Goal: Task Accomplishment & Management: Use online tool/utility

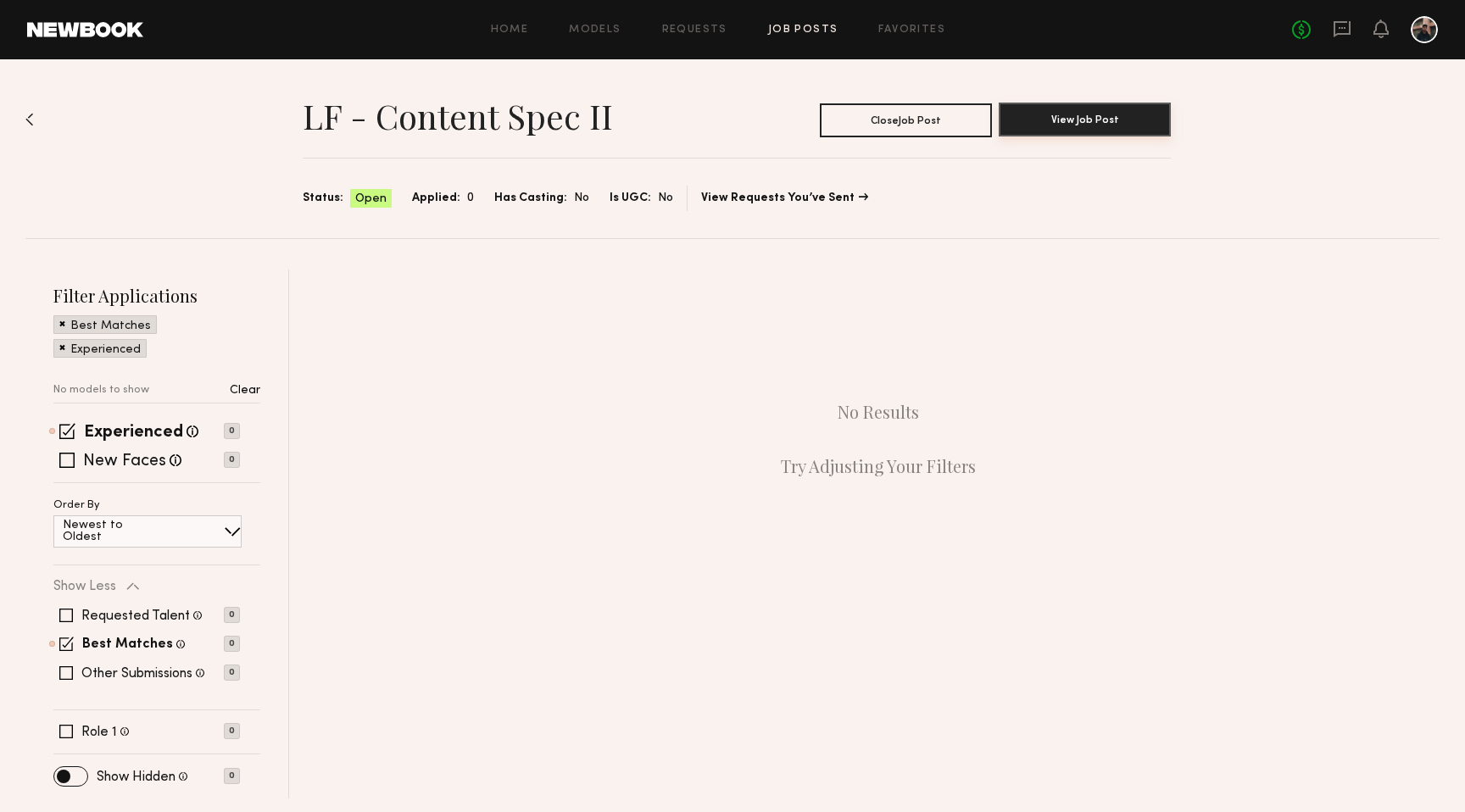
click at [1045, 108] on button "View Job Post" at bounding box center [1085, 119] width 172 height 34
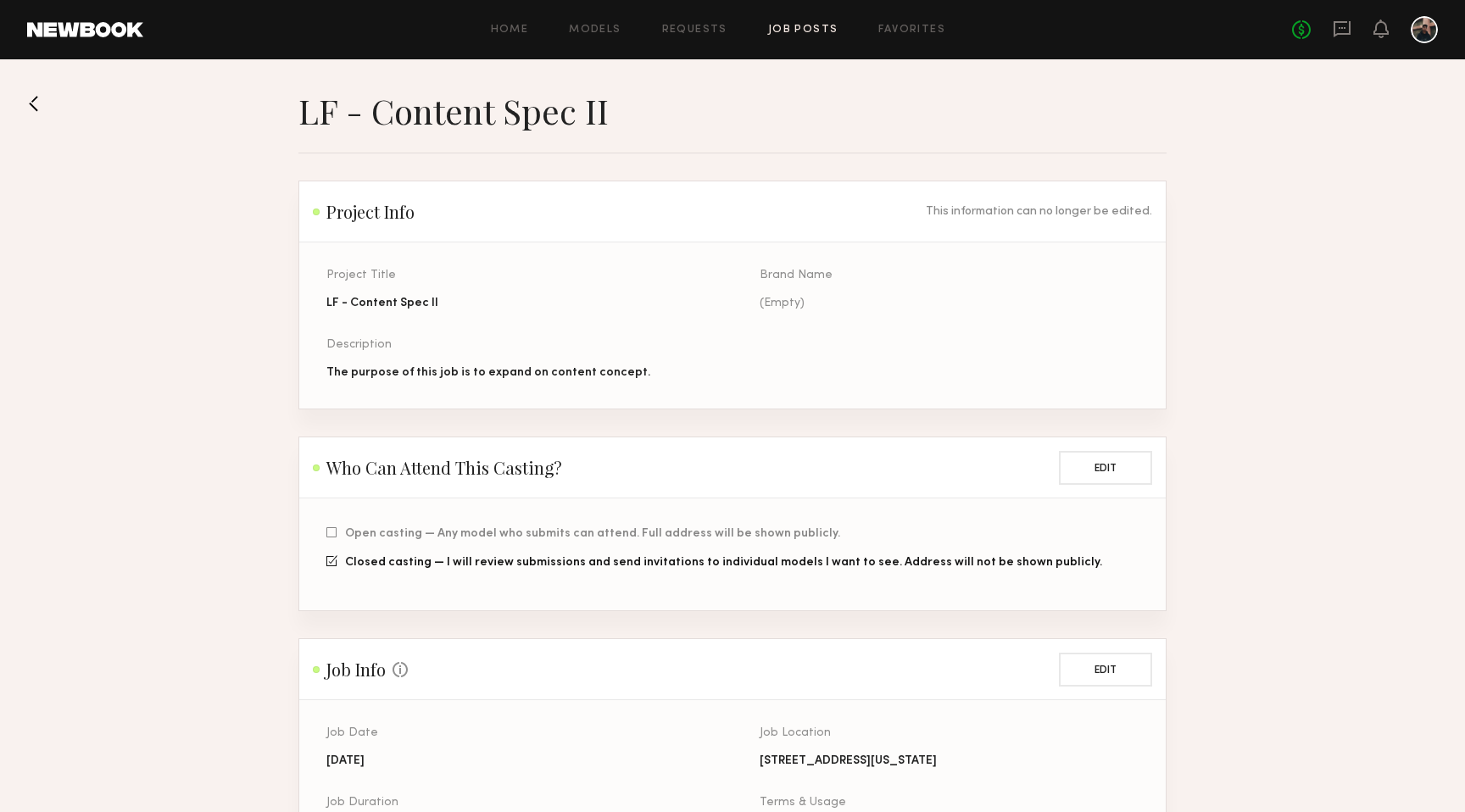
click at [38, 104] on button at bounding box center [41, 103] width 27 height 27
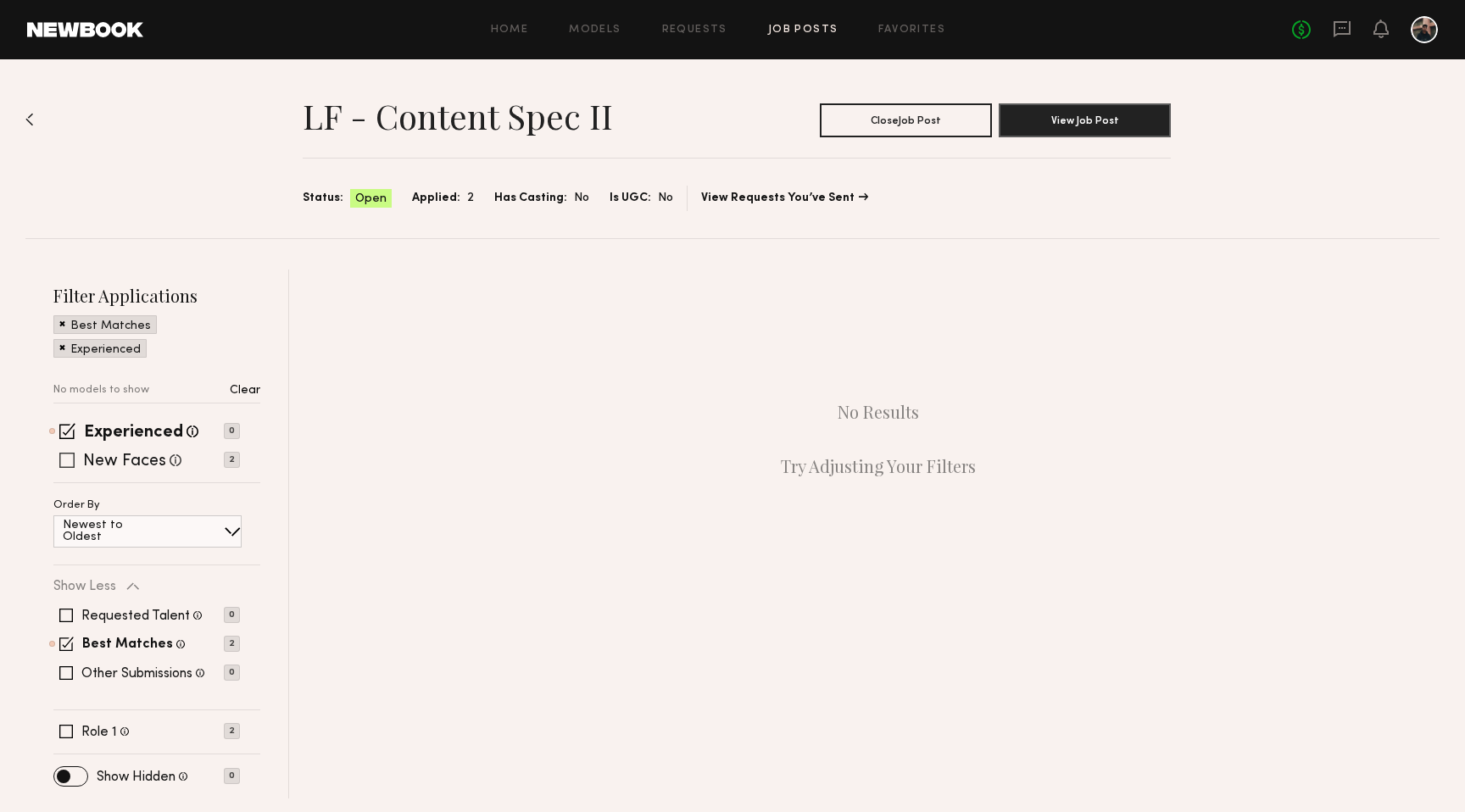
click at [134, 463] on label "New Faces" at bounding box center [124, 462] width 83 height 17
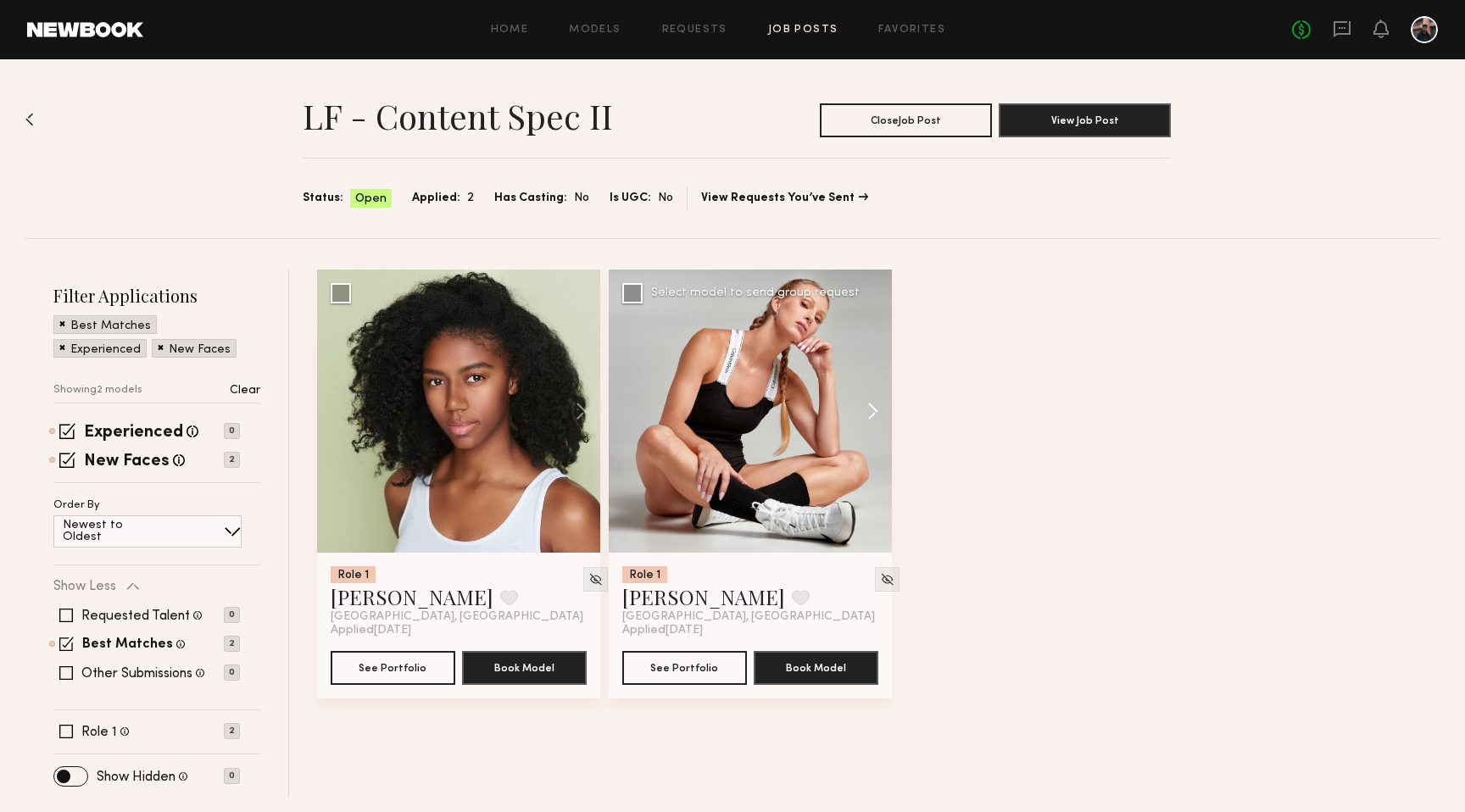
click at [867, 407] on button at bounding box center [865, 411] width 55 height 283
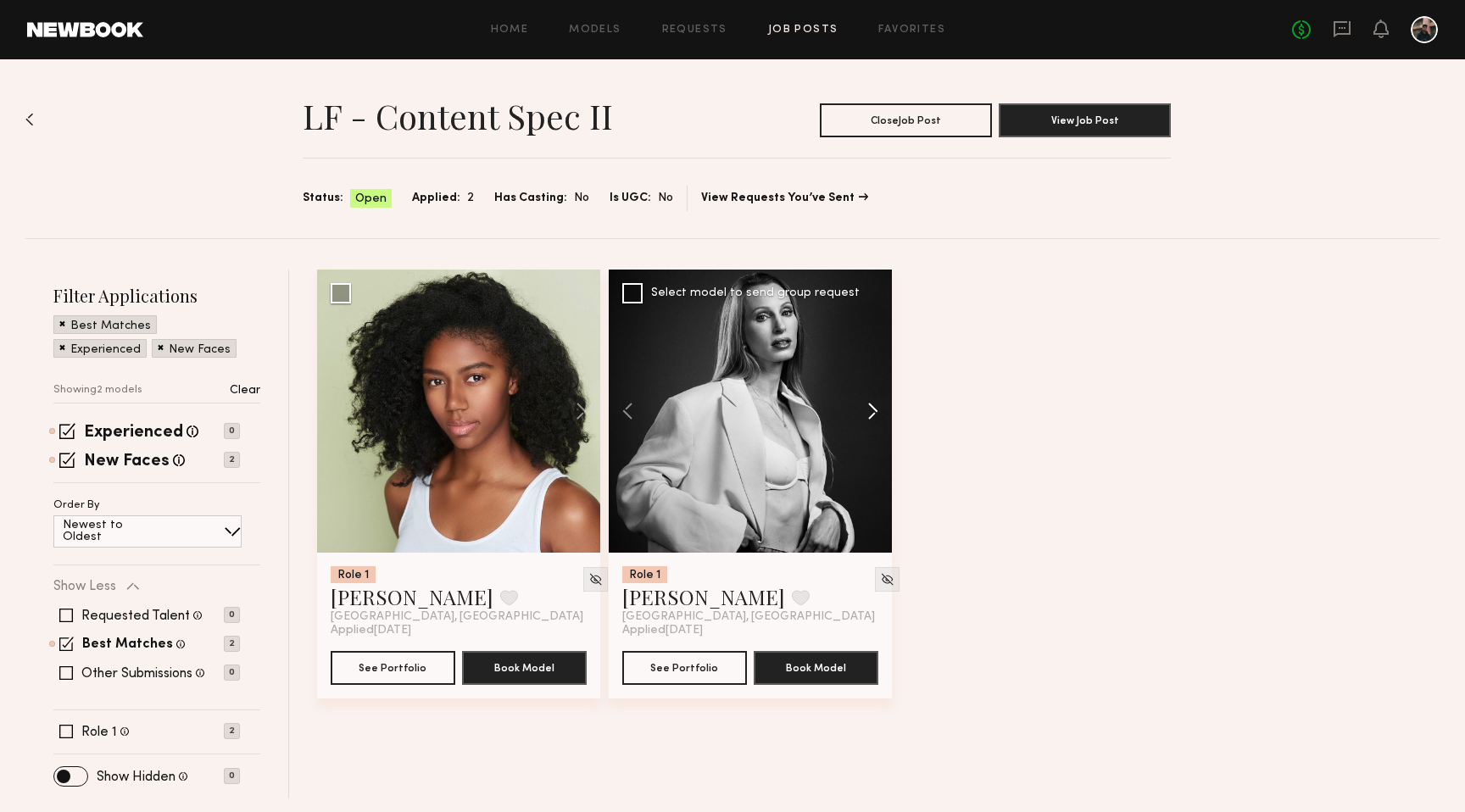
click at [873, 409] on button at bounding box center [865, 411] width 55 height 283
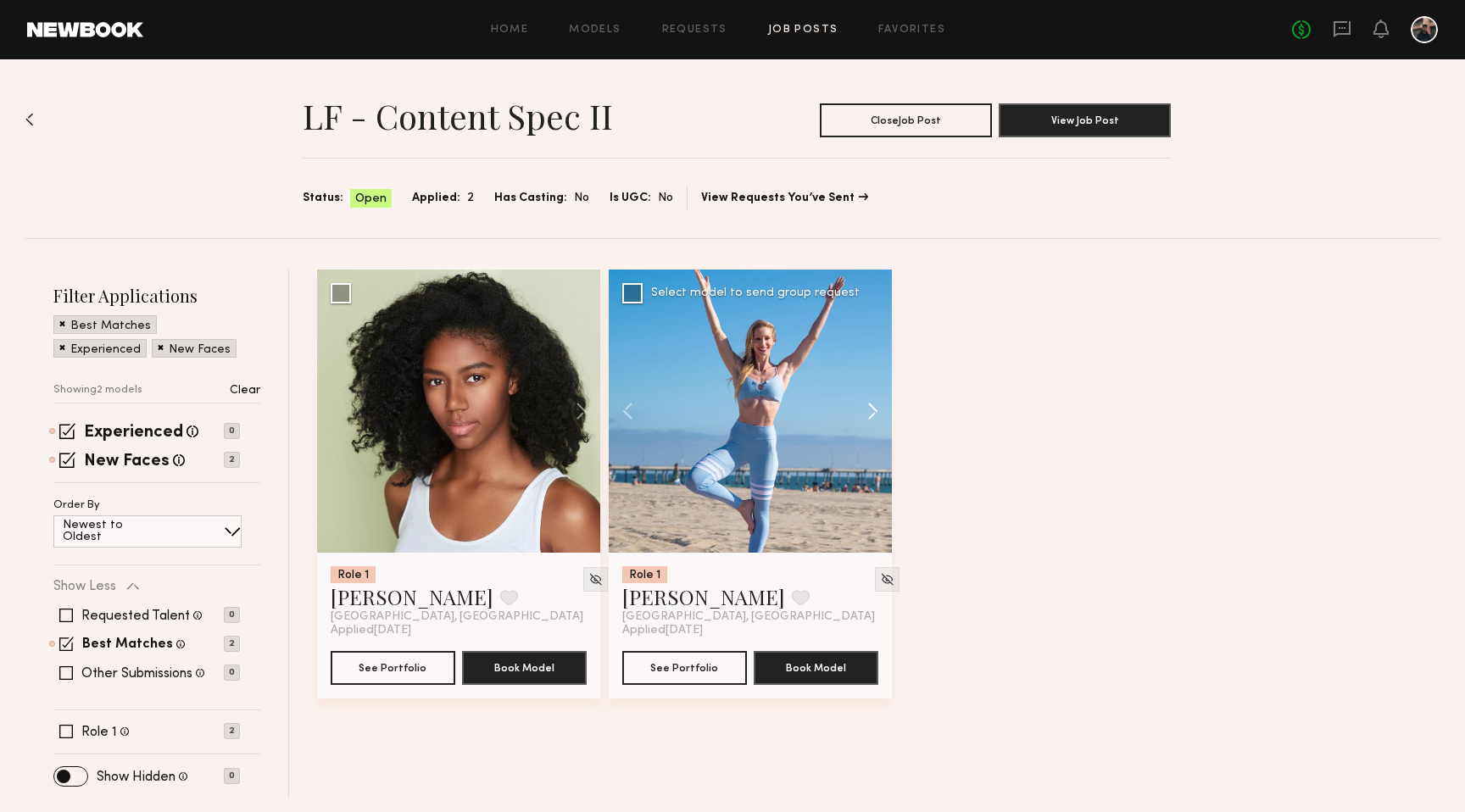
click at [873, 409] on button at bounding box center [865, 411] width 55 height 283
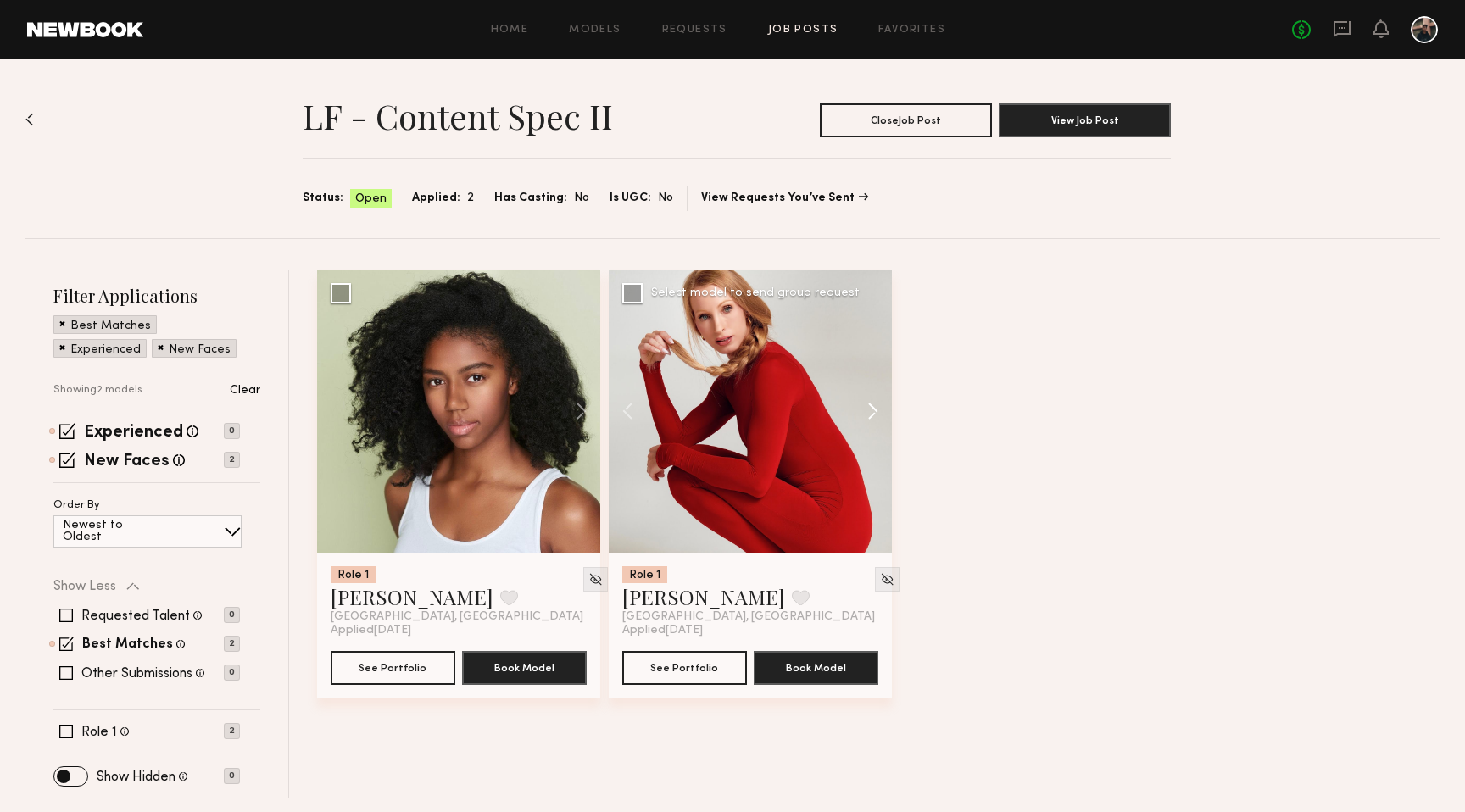
click at [873, 409] on button at bounding box center [865, 411] width 55 height 283
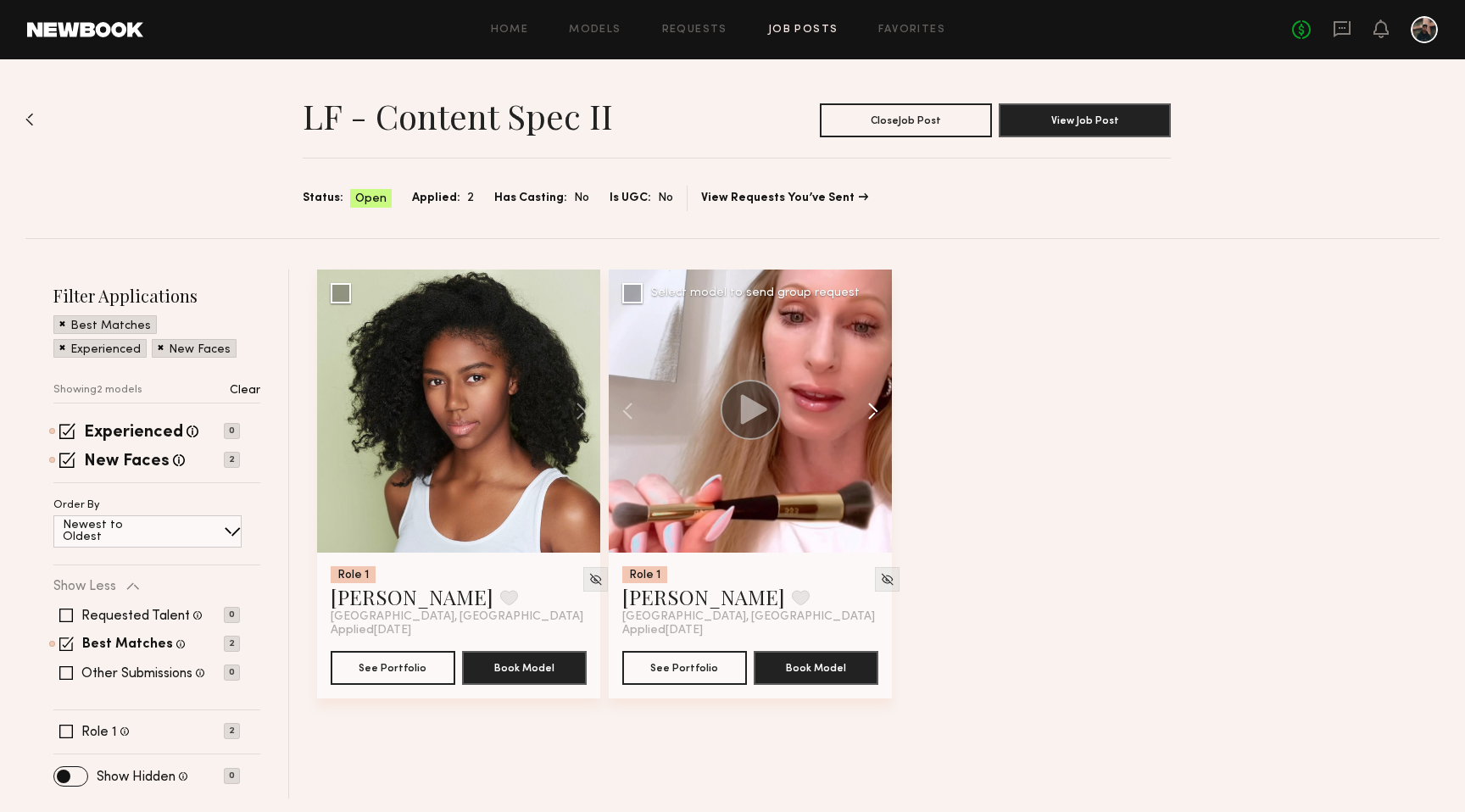
click at [873, 409] on button at bounding box center [865, 411] width 55 height 283
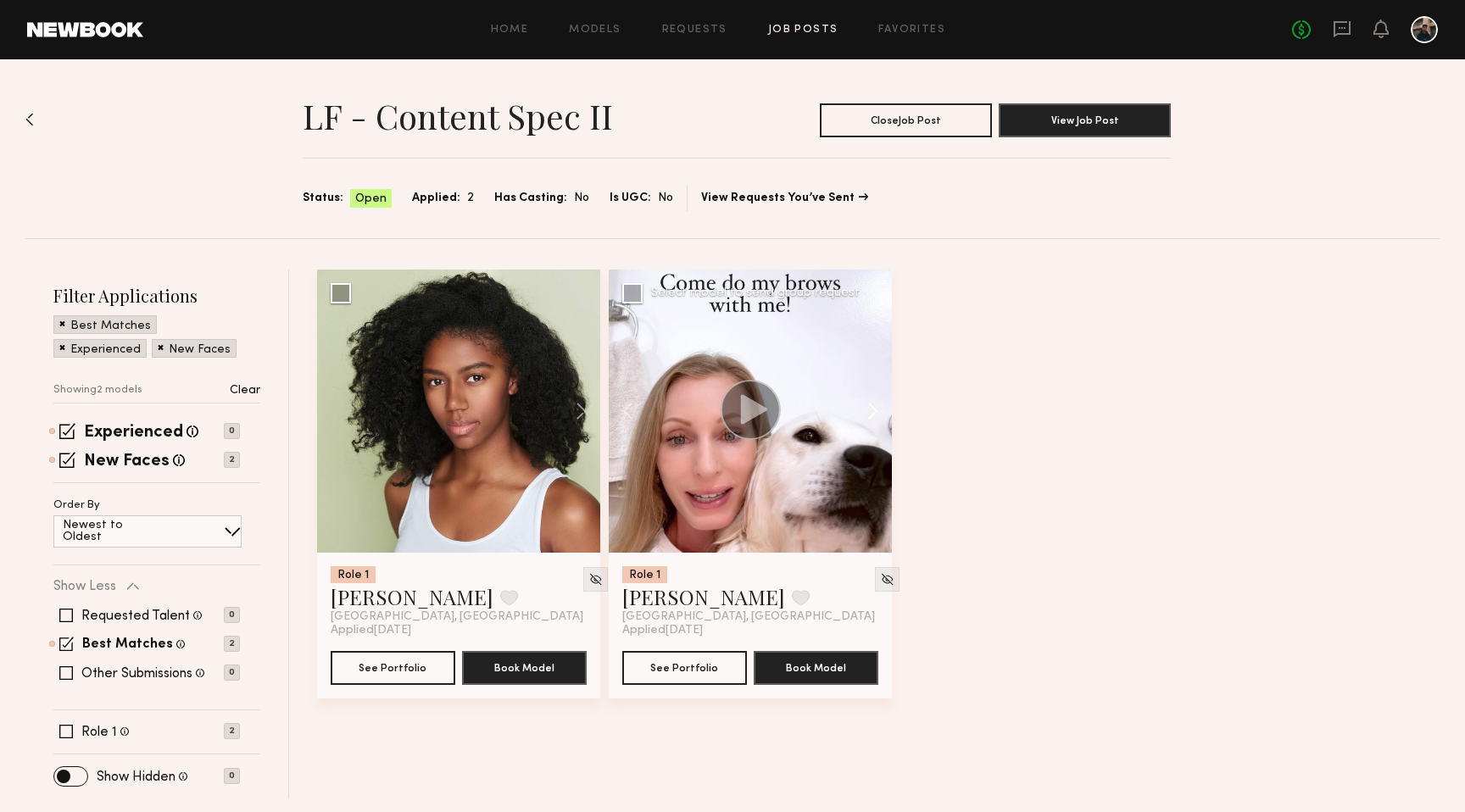
click at [873, 409] on button at bounding box center [865, 411] width 55 height 283
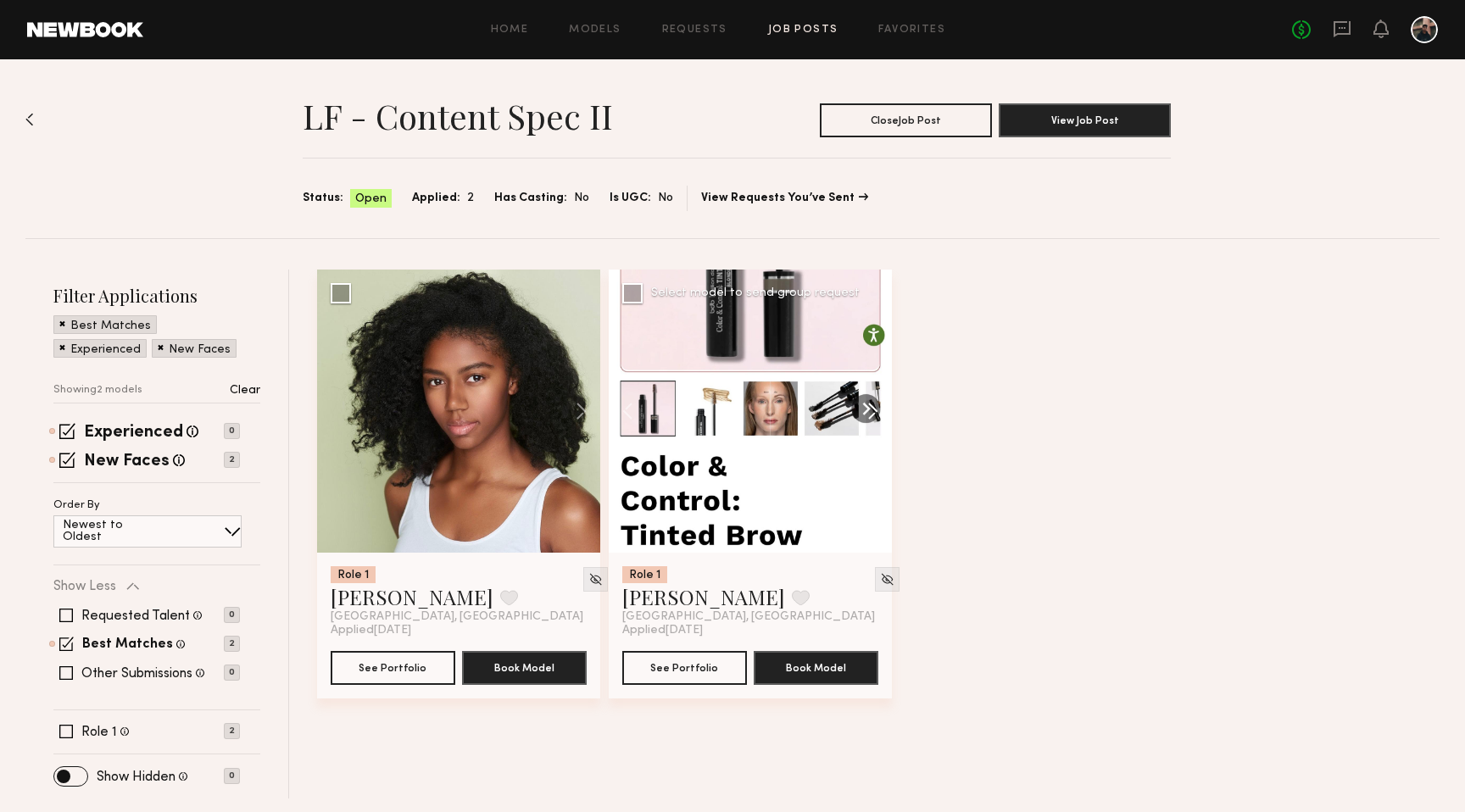
click at [873, 409] on button at bounding box center [865, 411] width 55 height 283
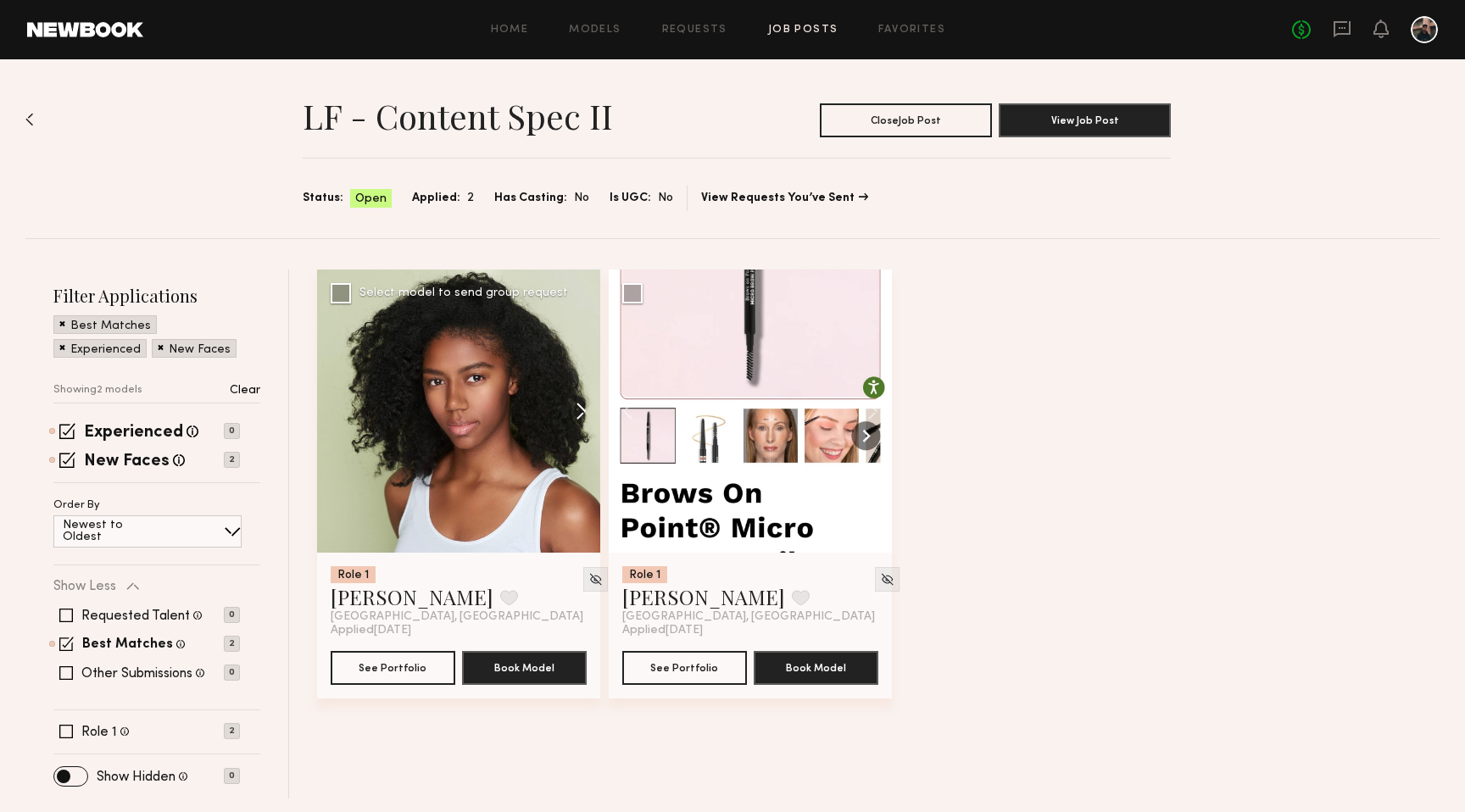
click at [575, 413] on button at bounding box center [574, 411] width 55 height 283
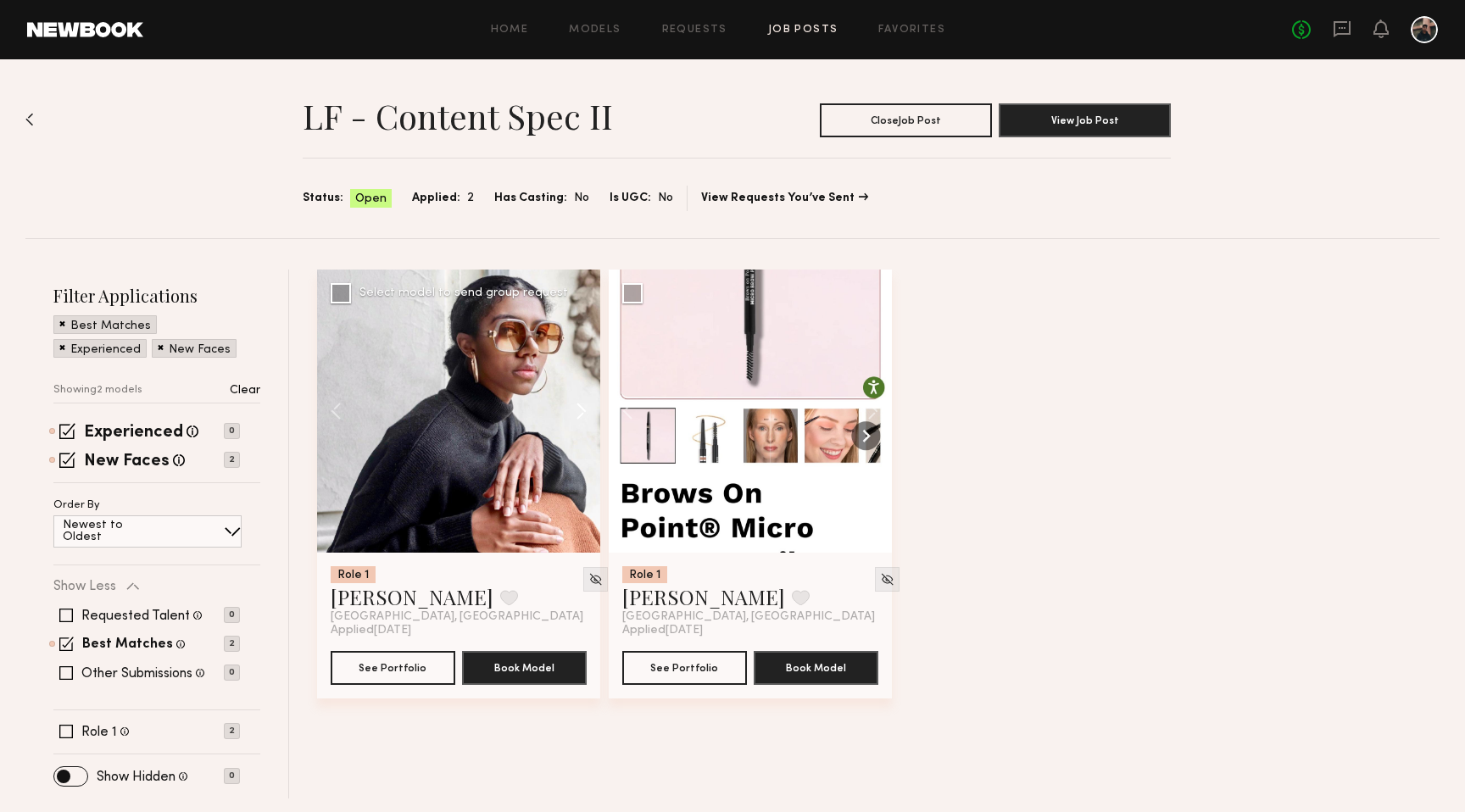
click at [575, 413] on button at bounding box center [574, 411] width 55 height 283
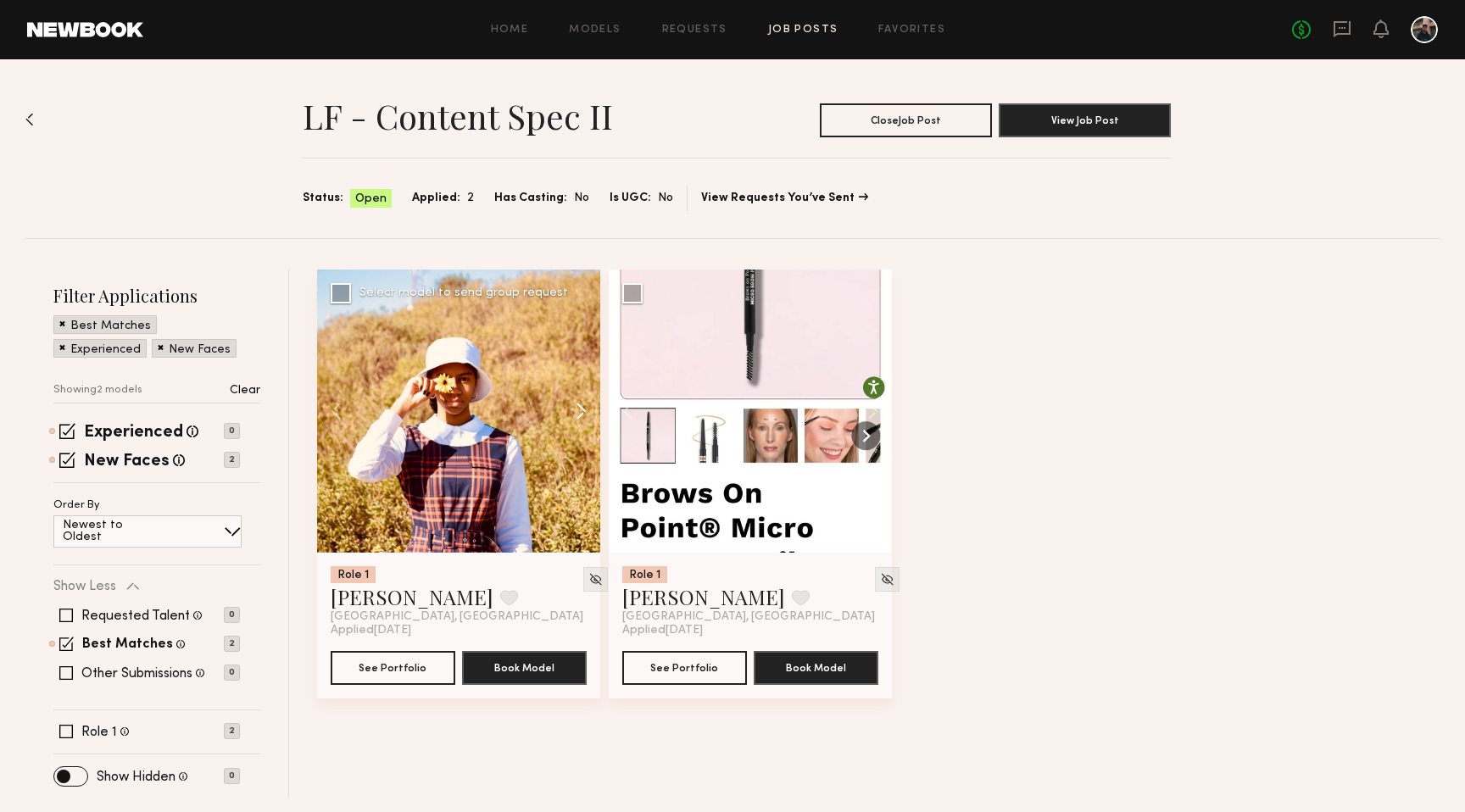
click at [575, 413] on button at bounding box center [574, 411] width 55 height 283
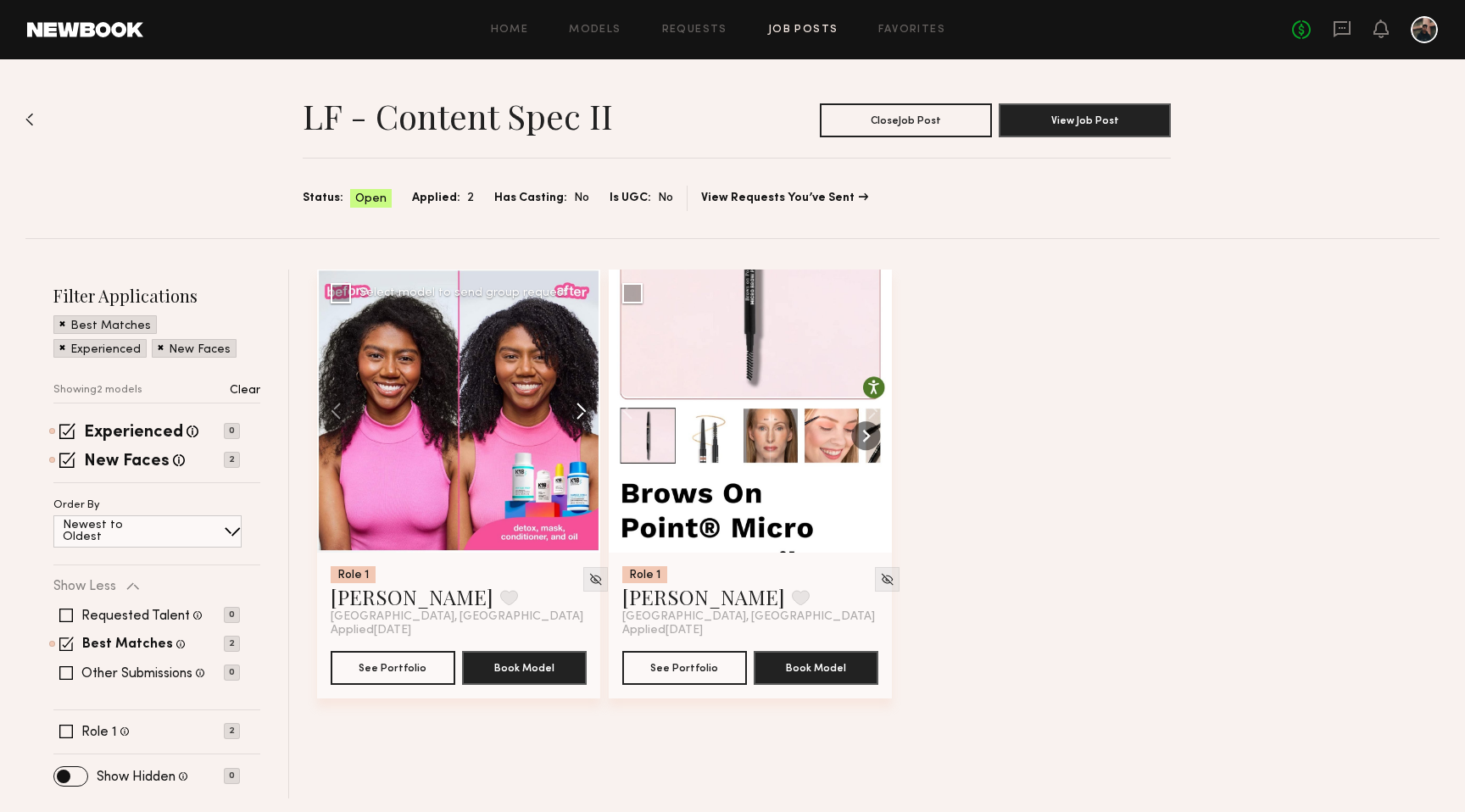
click at [575, 413] on button at bounding box center [574, 411] width 55 height 283
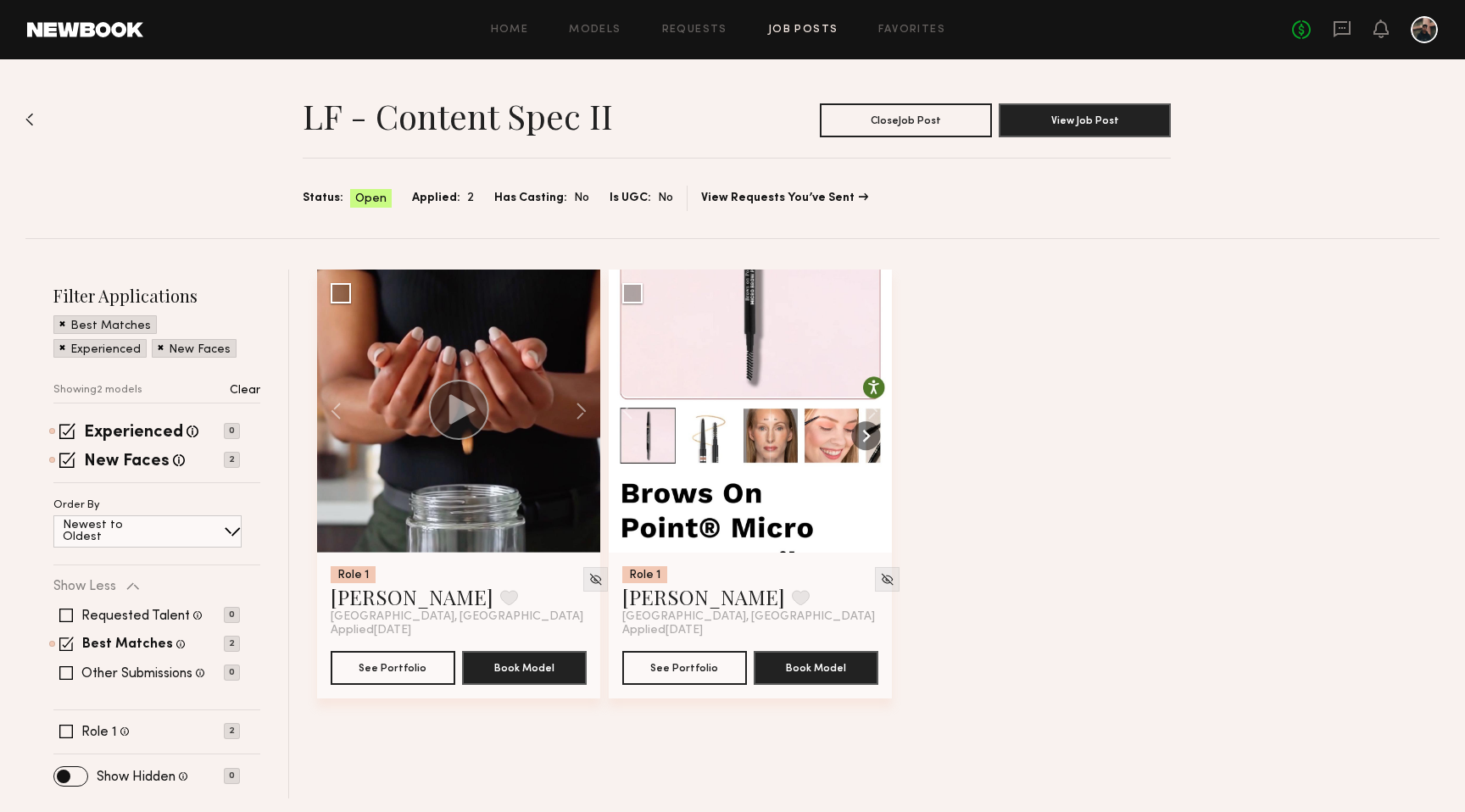
click at [943, 371] on div "Role 1 Jill W. Favorite Los Angeles, CA Applied 09/14/2025 See Portfolio Book M…" at bounding box center [882, 497] width 1131 height 456
